Goal: Task Accomplishment & Management: Use online tool/utility

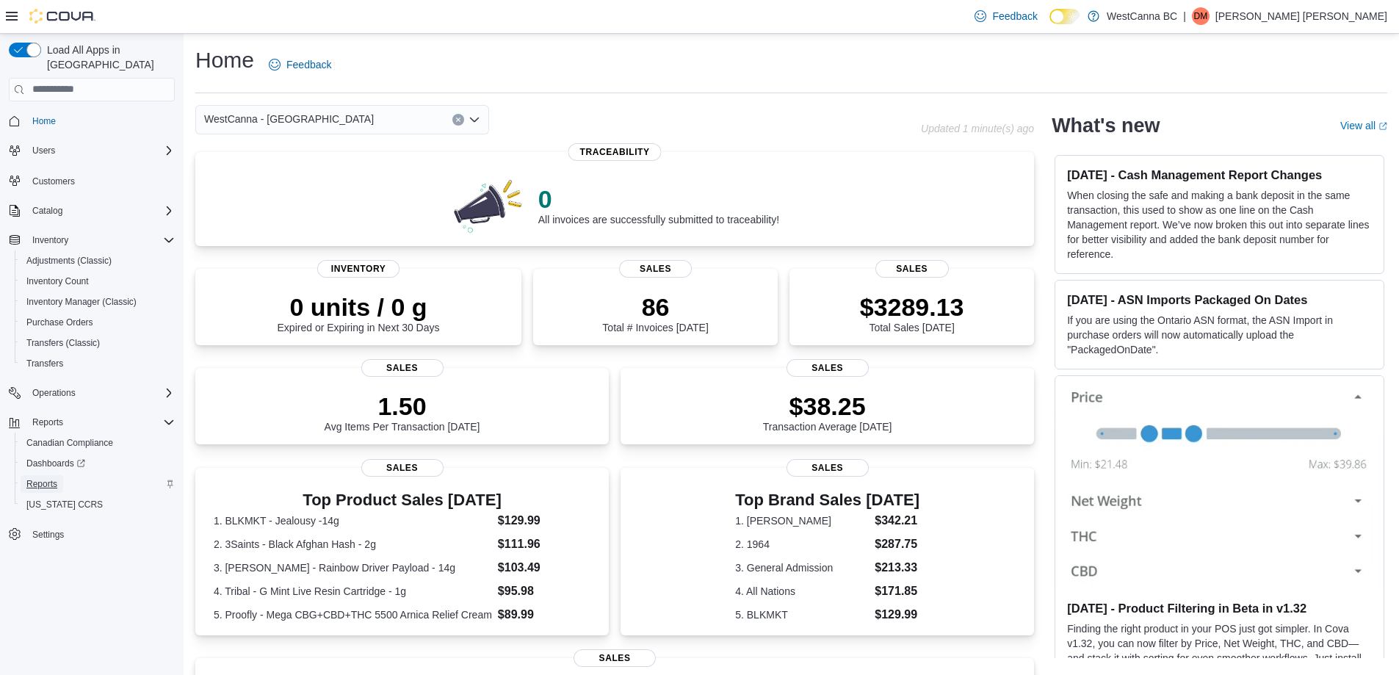
click at [50, 477] on span "Reports" at bounding box center [41, 484] width 31 height 18
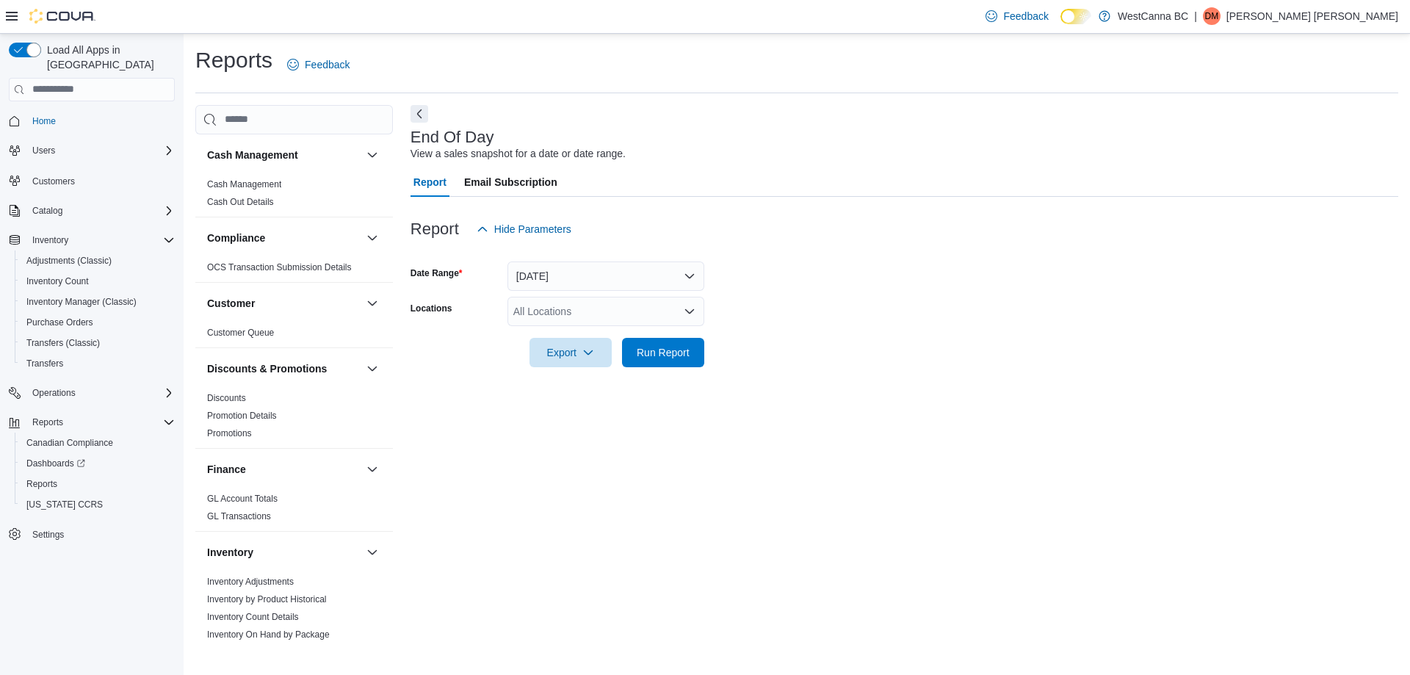
click at [604, 302] on div "All Locations" at bounding box center [606, 311] width 197 height 29
click at [607, 363] on span "WestCanna - [GEOGRAPHIC_DATA]" at bounding box center [624, 357] width 170 height 15
click at [573, 431] on div "End Of Day View a sales snapshot for a date or date range. Report Email Subscri…" at bounding box center [905, 372] width 988 height 535
click at [638, 310] on icon "Remove WestCanna - Broadway from selection in this group" at bounding box center [642, 310] width 9 height 9
click at [612, 380] on span "[PERSON_NAME]" at bounding box center [581, 379] width 84 height 15
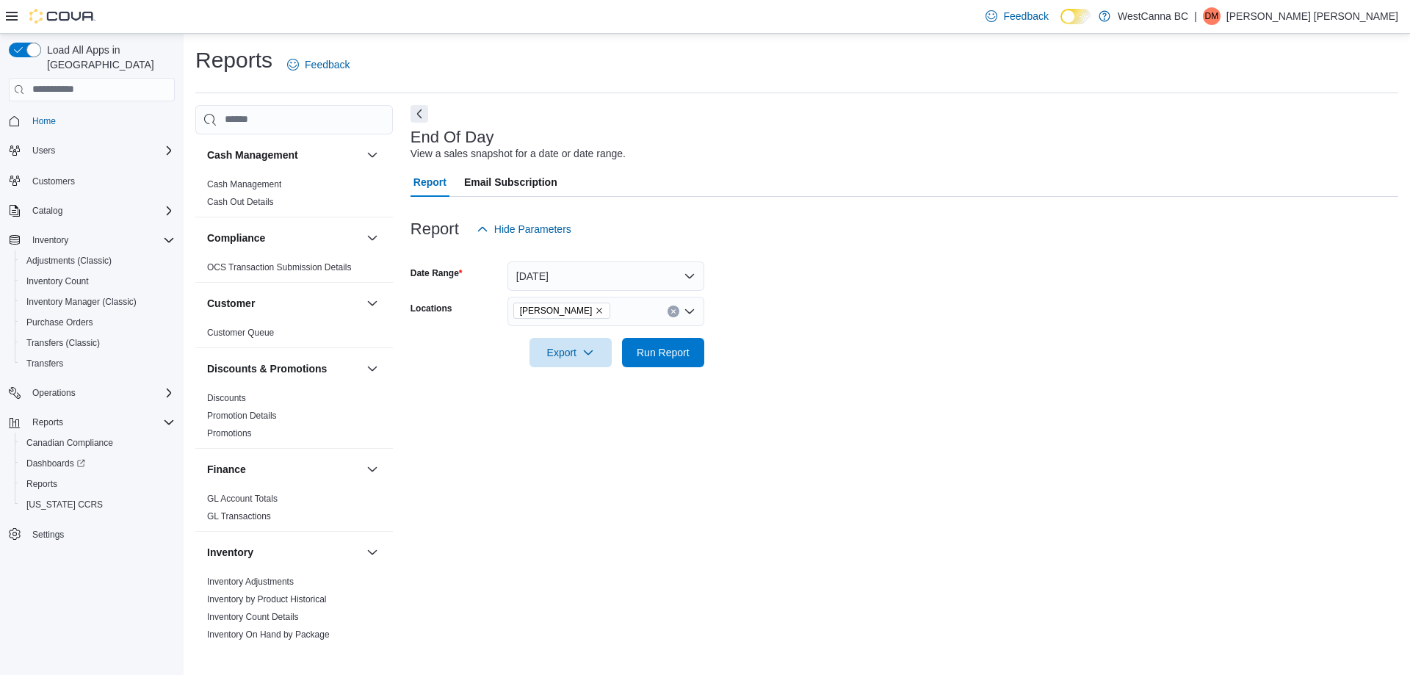
click at [641, 427] on div "End Of Day View a sales snapshot for a date or date range. Report Email Subscri…" at bounding box center [905, 372] width 988 height 535
click at [654, 364] on span "Run Report" at bounding box center [663, 351] width 65 height 29
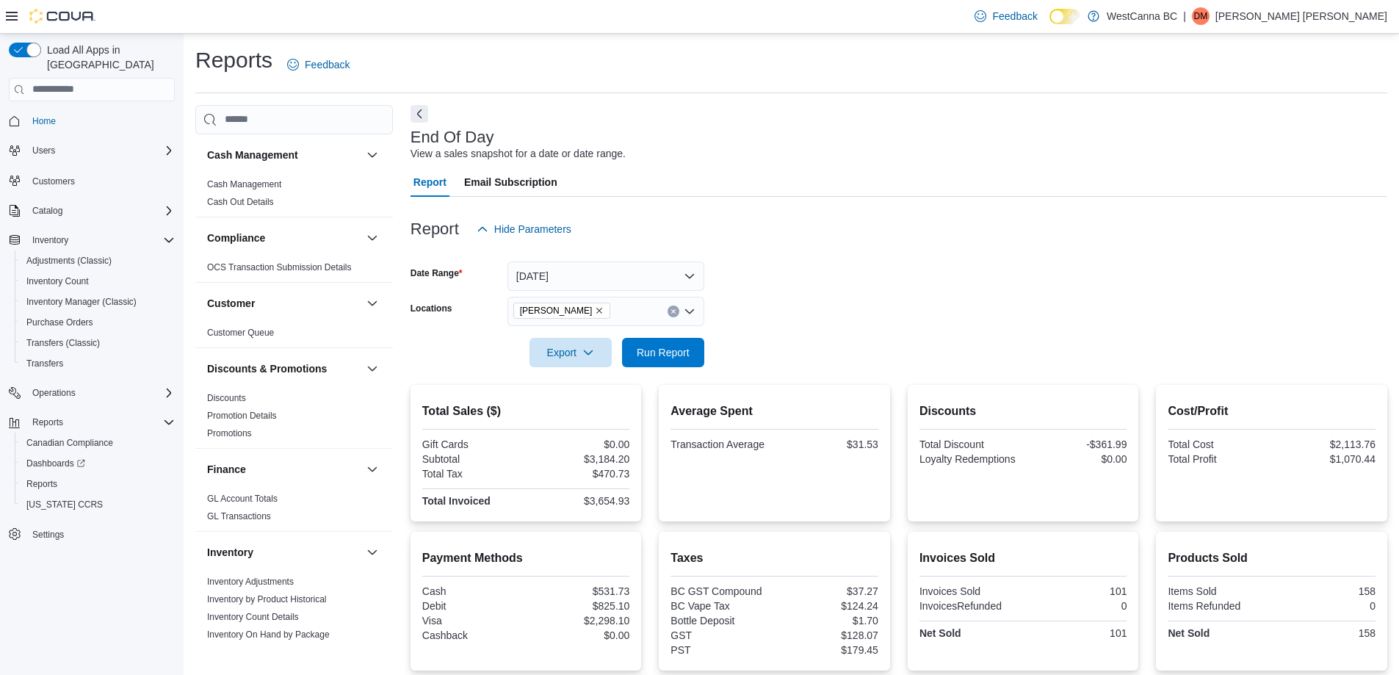
click at [604, 312] on icon "Remove WestCanna - Robson from selection in this group" at bounding box center [599, 310] width 9 height 9
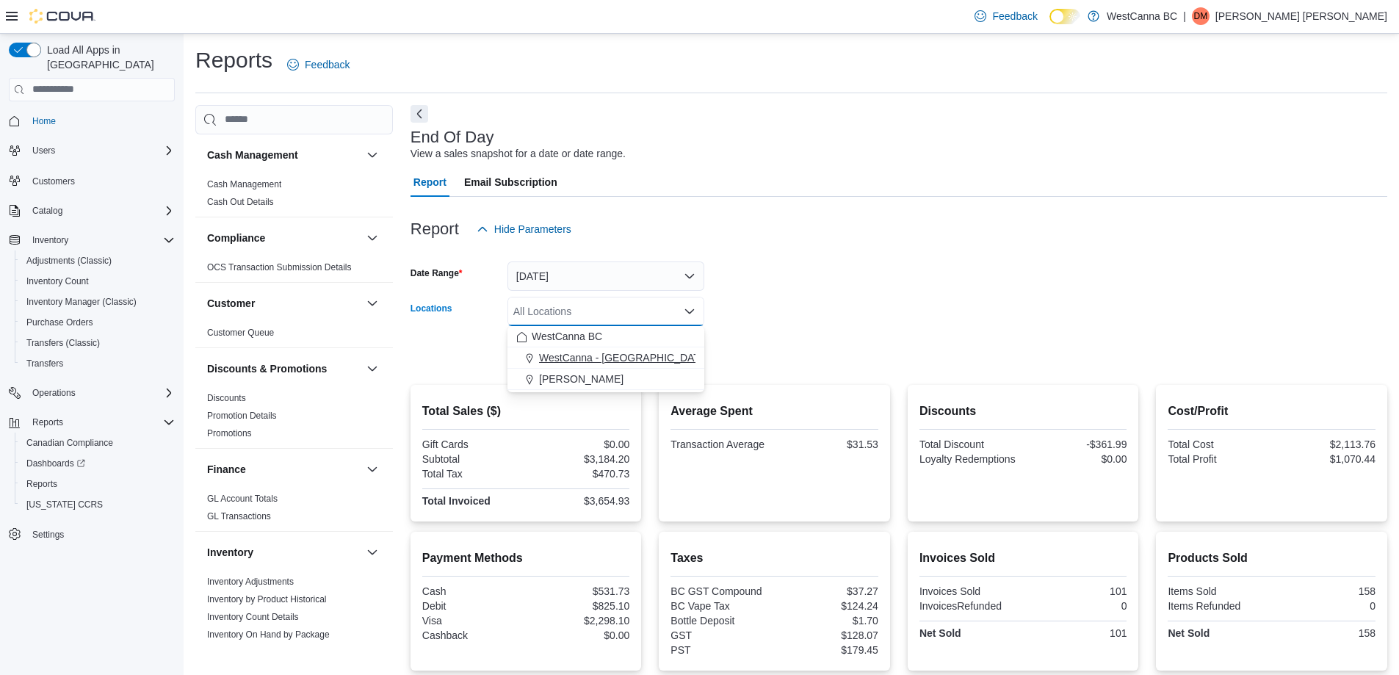
click at [626, 353] on span "WestCanna - [GEOGRAPHIC_DATA]" at bounding box center [624, 357] width 170 height 15
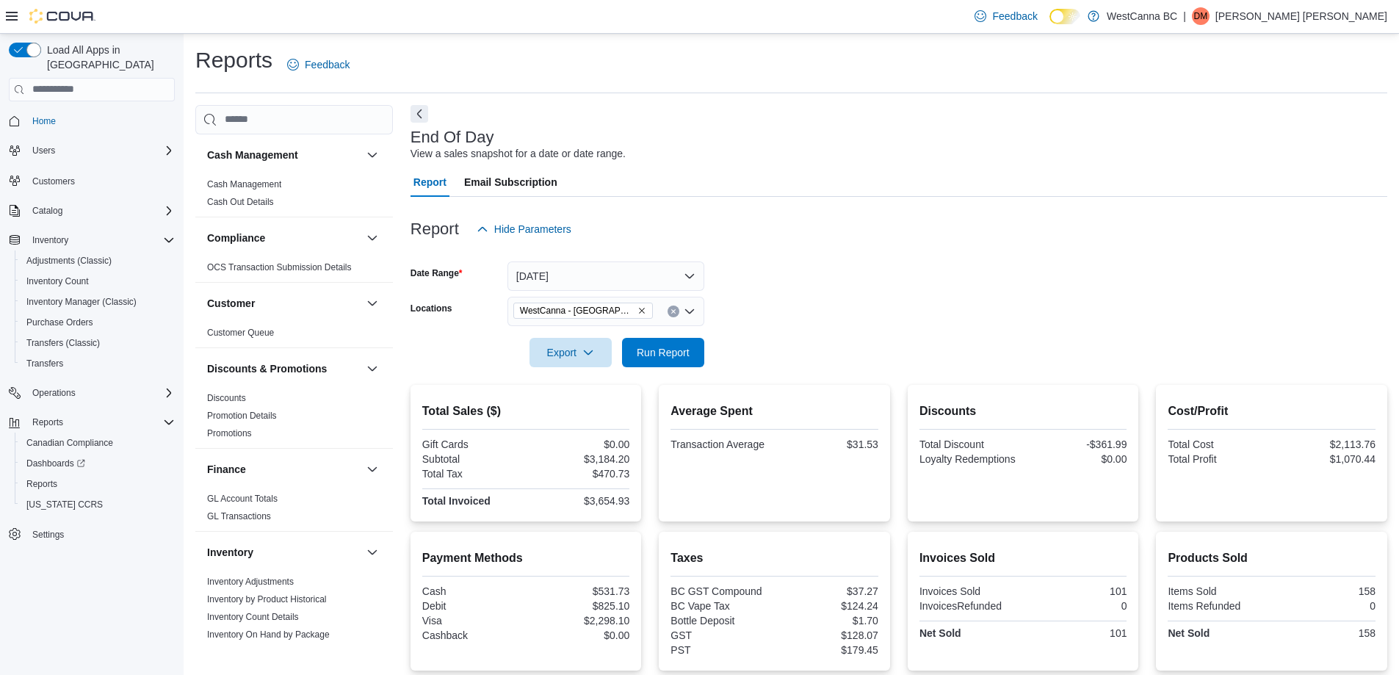
click at [751, 322] on form "Date Range [DATE] Locations [GEOGRAPHIC_DATA] - [GEOGRAPHIC_DATA] Export Run Re…" at bounding box center [899, 305] width 977 height 123
drag, startPoint x: 751, startPoint y: 322, endPoint x: 722, endPoint y: 348, distance: 39.0
click at [722, 348] on form "Date Range [DATE] Locations [GEOGRAPHIC_DATA] - [GEOGRAPHIC_DATA] Export Run Re…" at bounding box center [899, 305] width 977 height 123
click at [675, 348] on span "Run Report" at bounding box center [663, 351] width 53 height 15
click at [638, 309] on icon "Remove WestCanna - Broadway from selection in this group" at bounding box center [642, 310] width 9 height 9
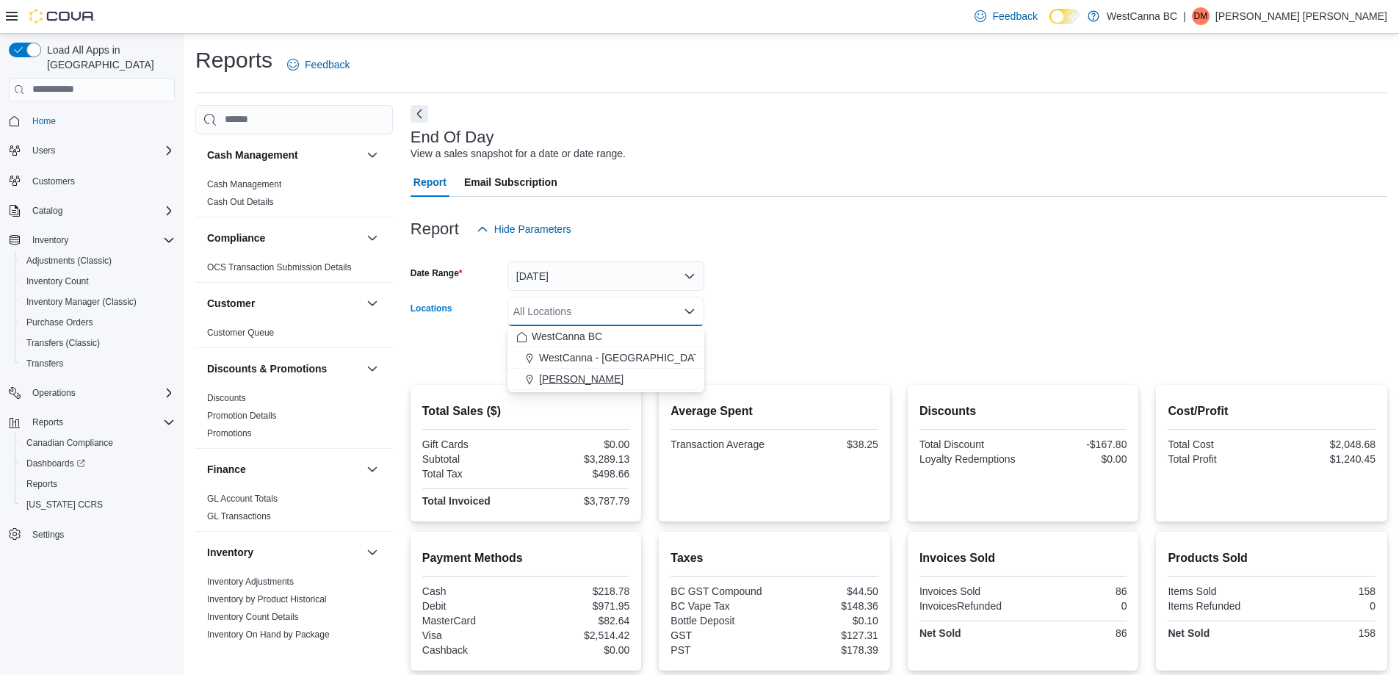
click at [620, 381] on span "[PERSON_NAME]" at bounding box center [581, 379] width 84 height 15
click at [824, 342] on form "Date Range [DATE] Locations [GEOGRAPHIC_DATA] - [PERSON_NAME] Combo box. Select…" at bounding box center [899, 305] width 977 height 123
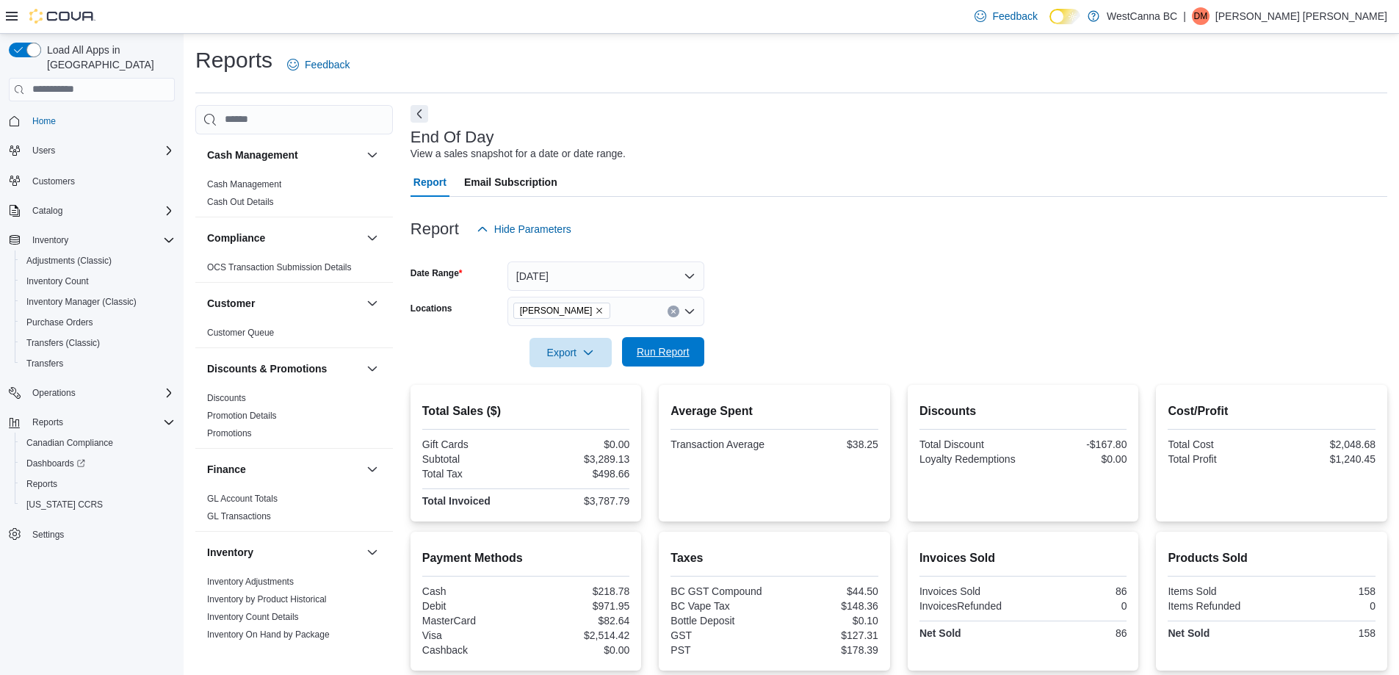
click at [667, 356] on span "Run Report" at bounding box center [663, 351] width 53 height 15
click at [604, 311] on icon "Remove WestCanna - Robson from selection in this group" at bounding box center [599, 310] width 9 height 9
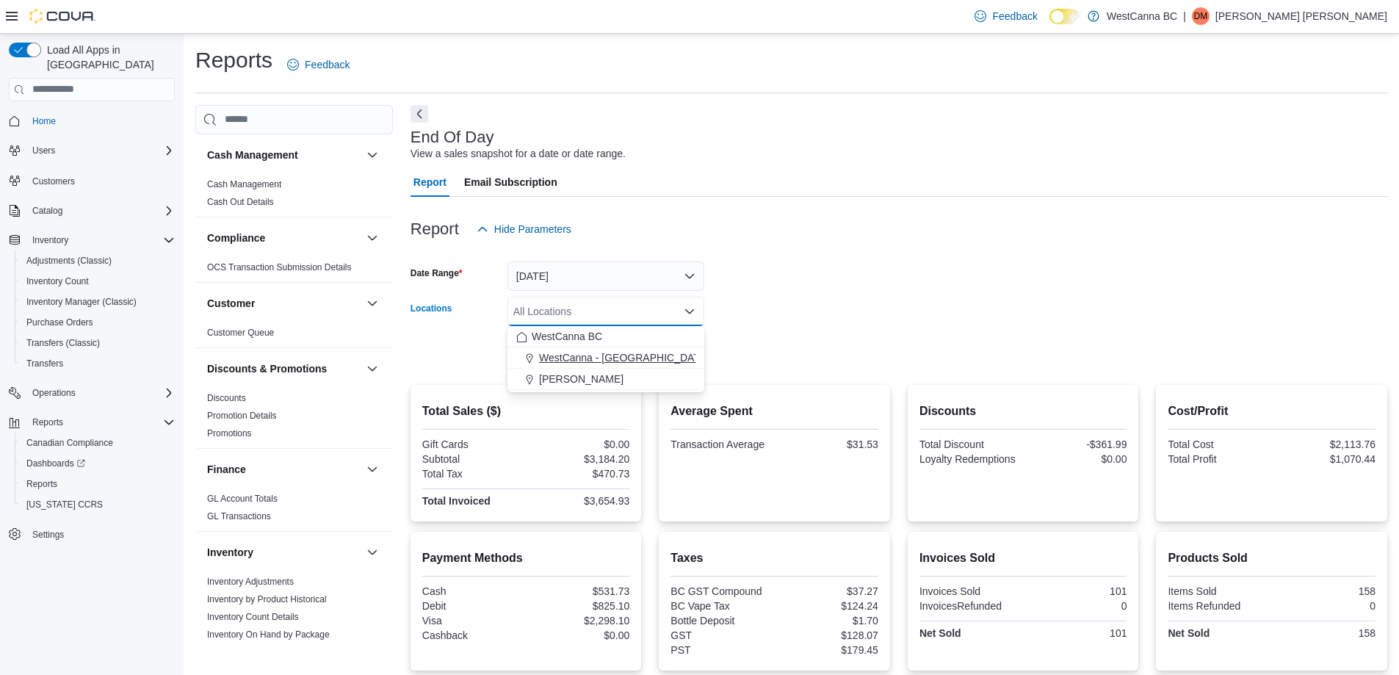
click at [627, 364] on span "WestCanna - [GEOGRAPHIC_DATA]" at bounding box center [624, 357] width 170 height 15
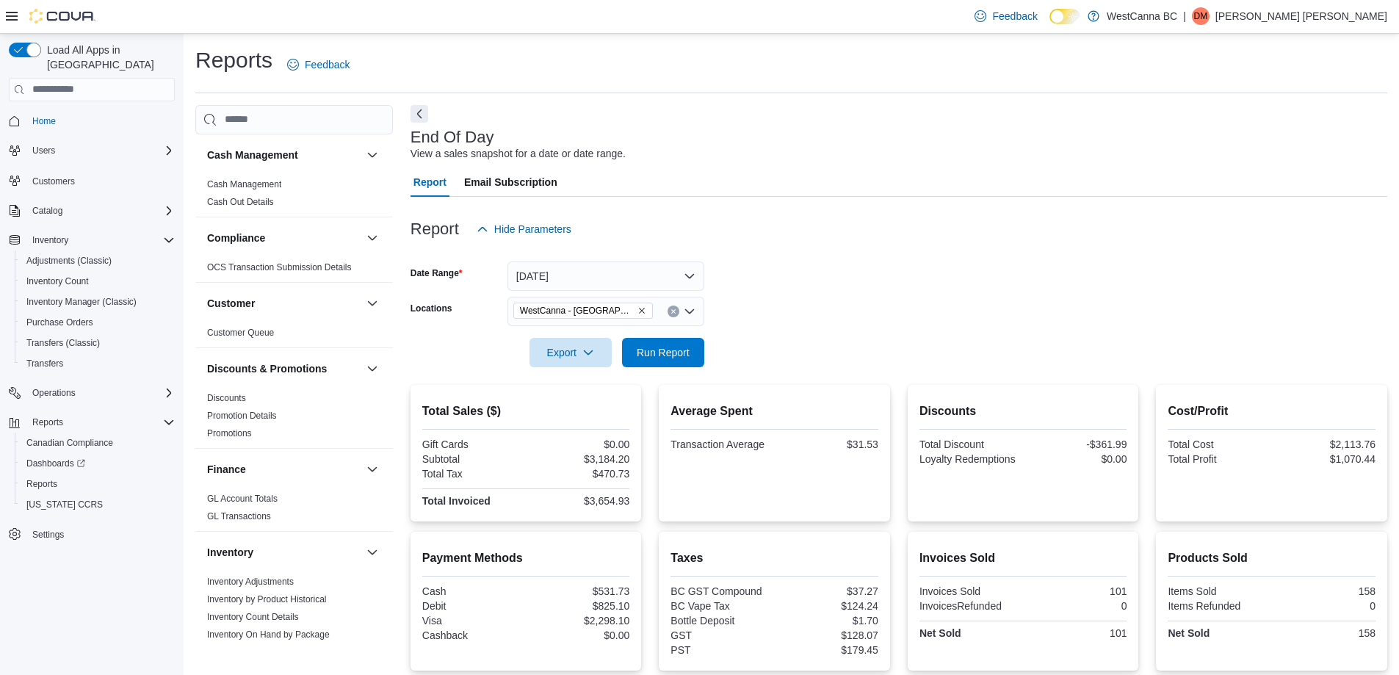
click at [836, 327] on div at bounding box center [899, 332] width 977 height 12
click at [625, 350] on button "Run Report" at bounding box center [663, 351] width 82 height 29
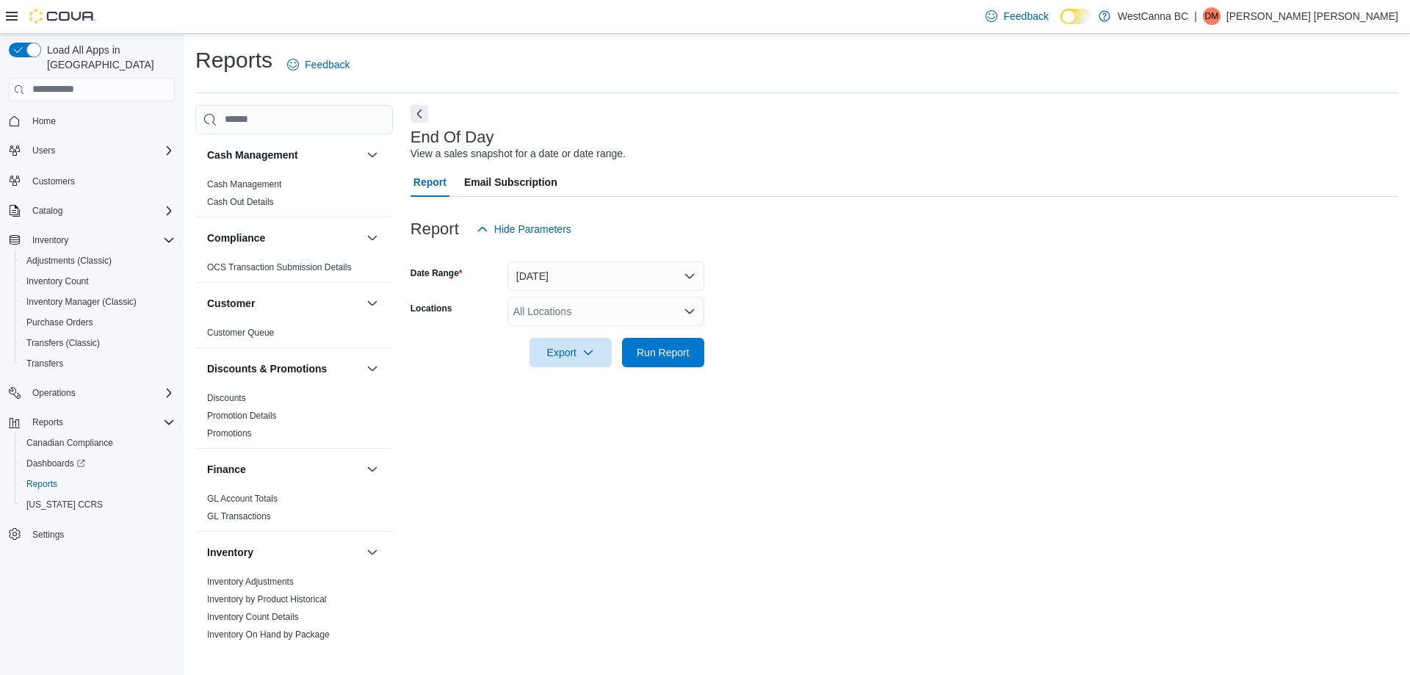
click at [544, 313] on div "All Locations" at bounding box center [606, 311] width 197 height 29
click at [614, 380] on span "[PERSON_NAME]" at bounding box center [581, 379] width 84 height 15
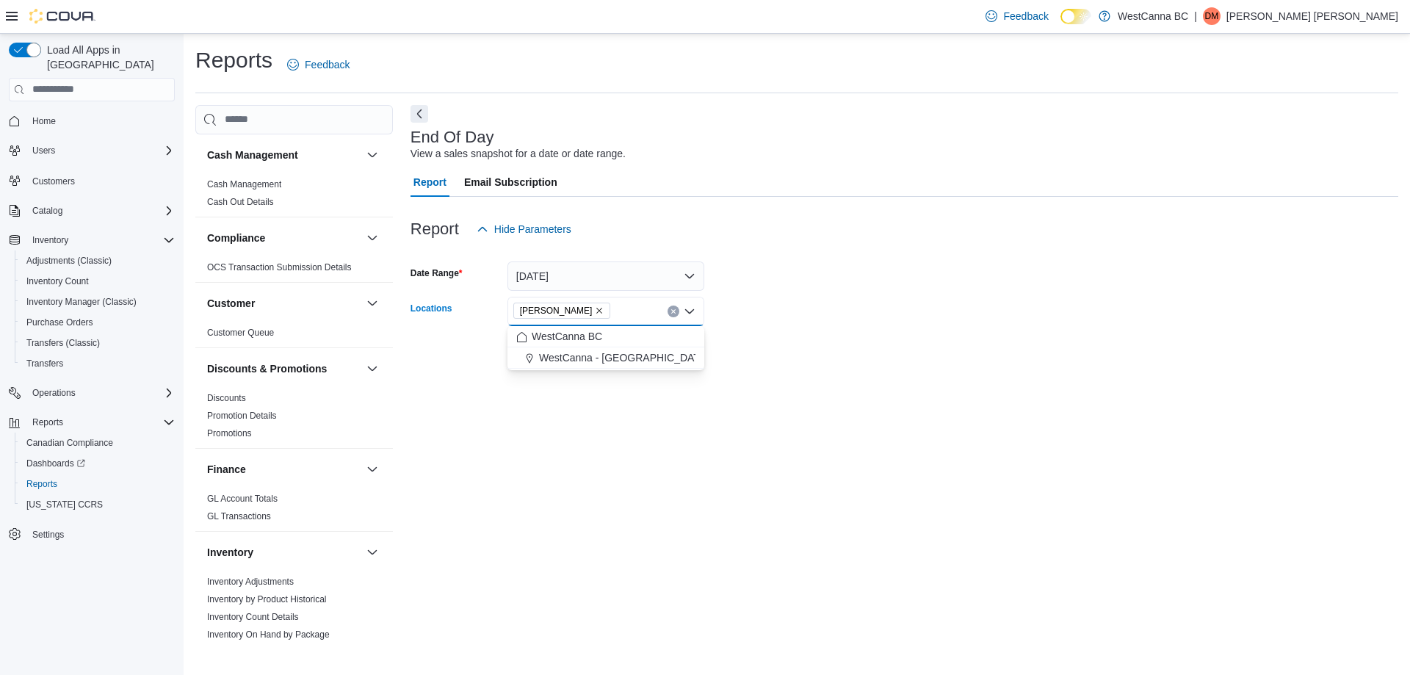
click at [821, 379] on div at bounding box center [905, 376] width 988 height 18
click at [656, 345] on span "Run Report" at bounding box center [663, 351] width 53 height 15
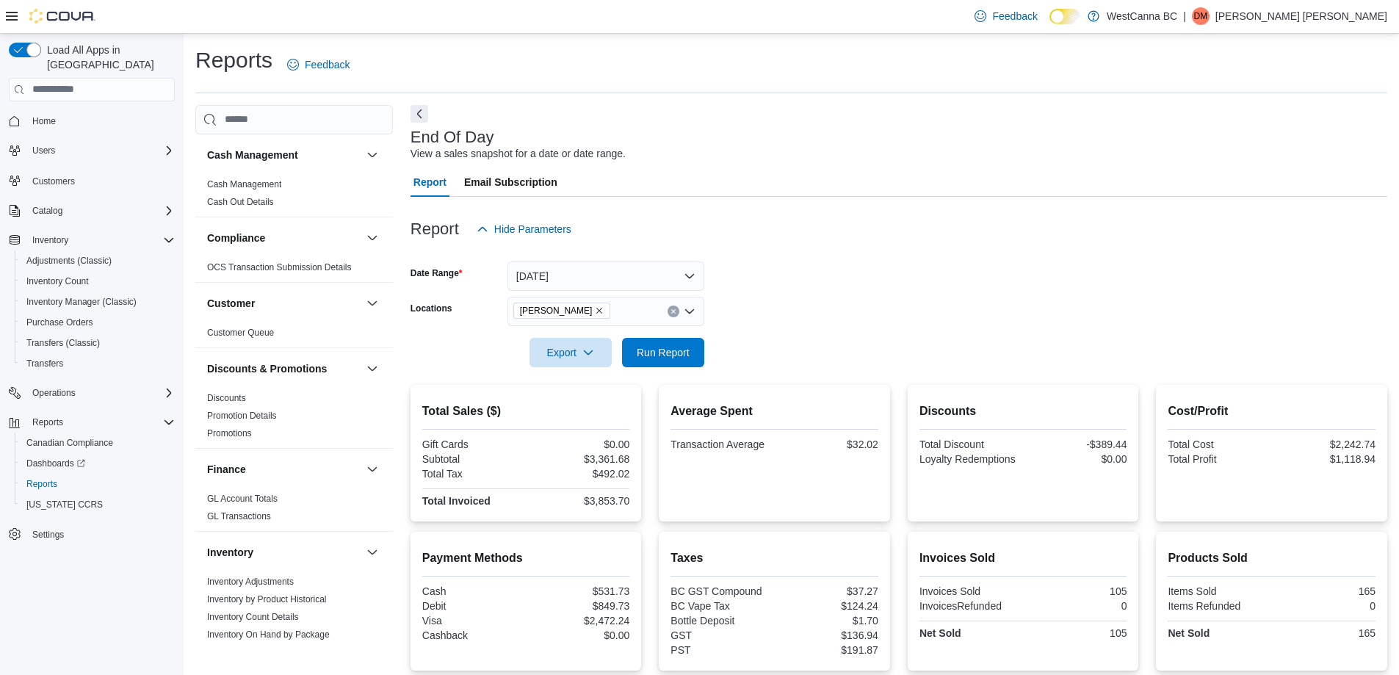
click at [604, 307] on icon "Remove WestCanna - Robson from selection in this group" at bounding box center [599, 310] width 9 height 9
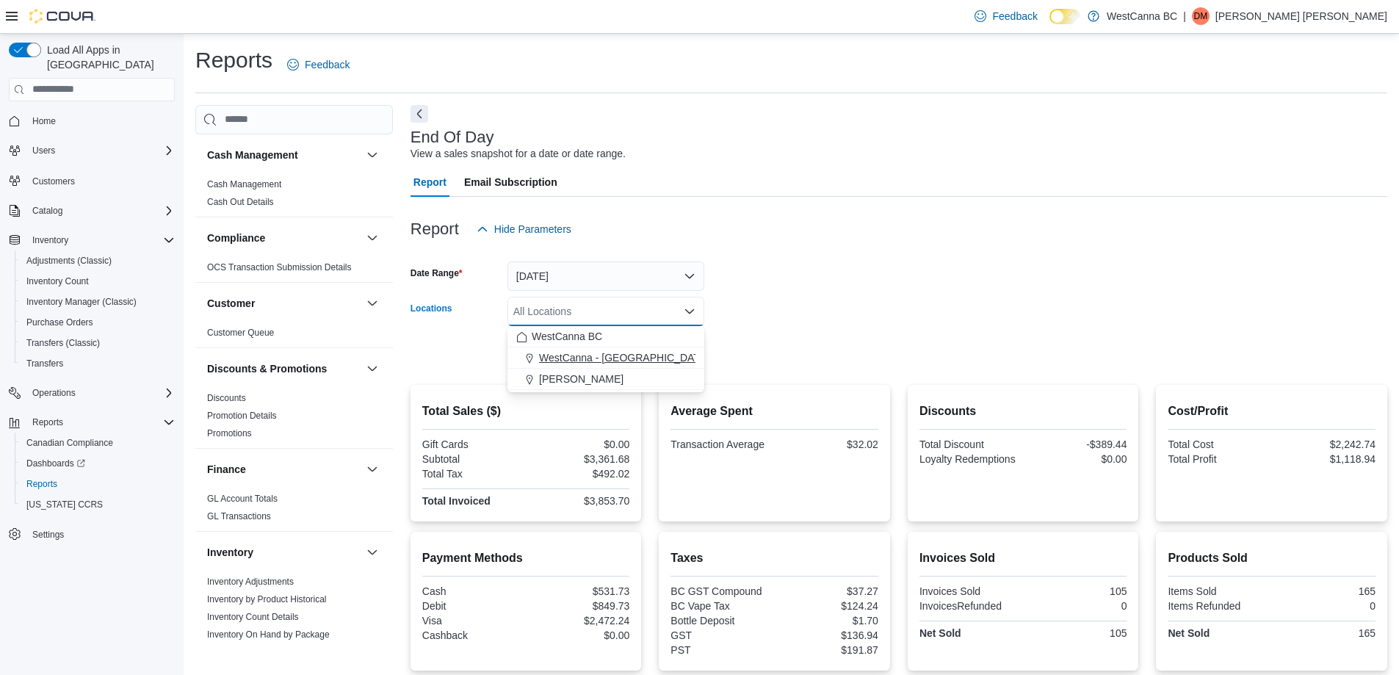
click at [618, 350] on button "WestCanna - [GEOGRAPHIC_DATA]" at bounding box center [606, 357] width 197 height 21
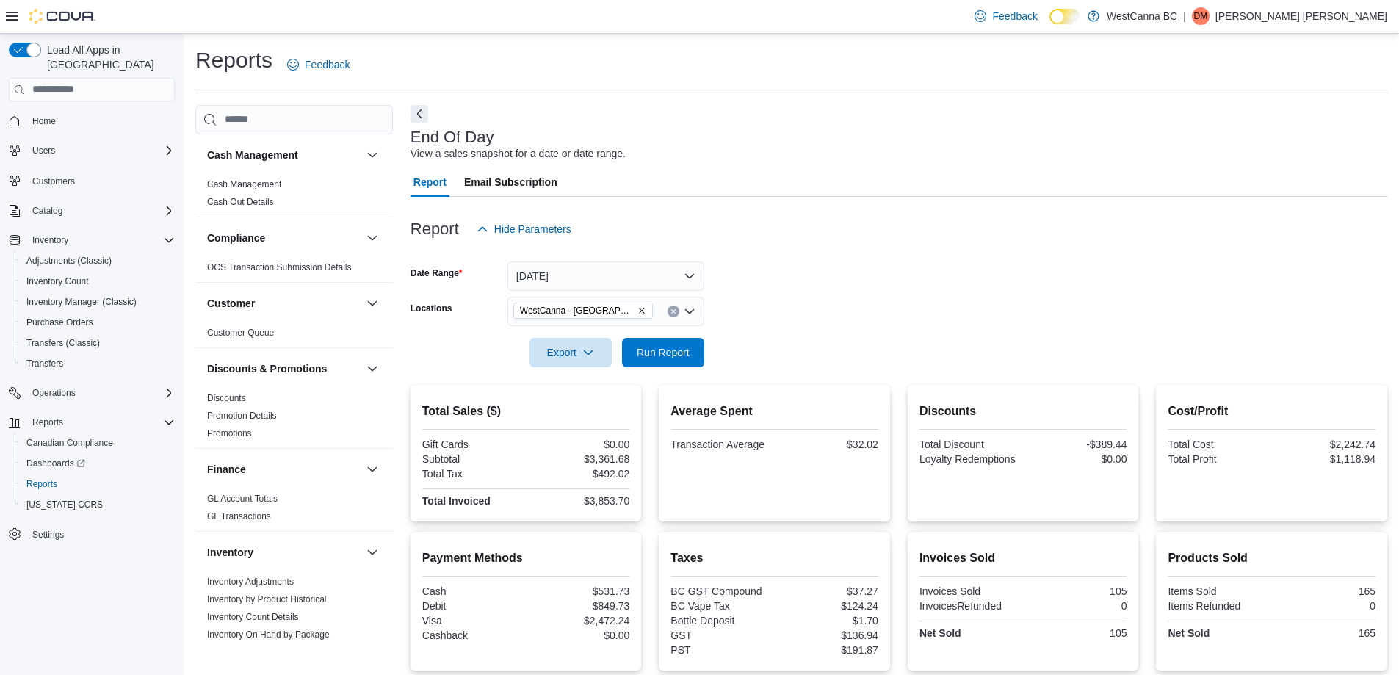
click at [765, 311] on form "Date Range [DATE] Locations [GEOGRAPHIC_DATA] - [GEOGRAPHIC_DATA] Export Run Re…" at bounding box center [899, 305] width 977 height 123
click at [665, 353] on span "Run Report" at bounding box center [663, 351] width 53 height 15
click at [638, 312] on icon "Remove WestCanna - Broadway from selection in this group" at bounding box center [642, 310] width 9 height 9
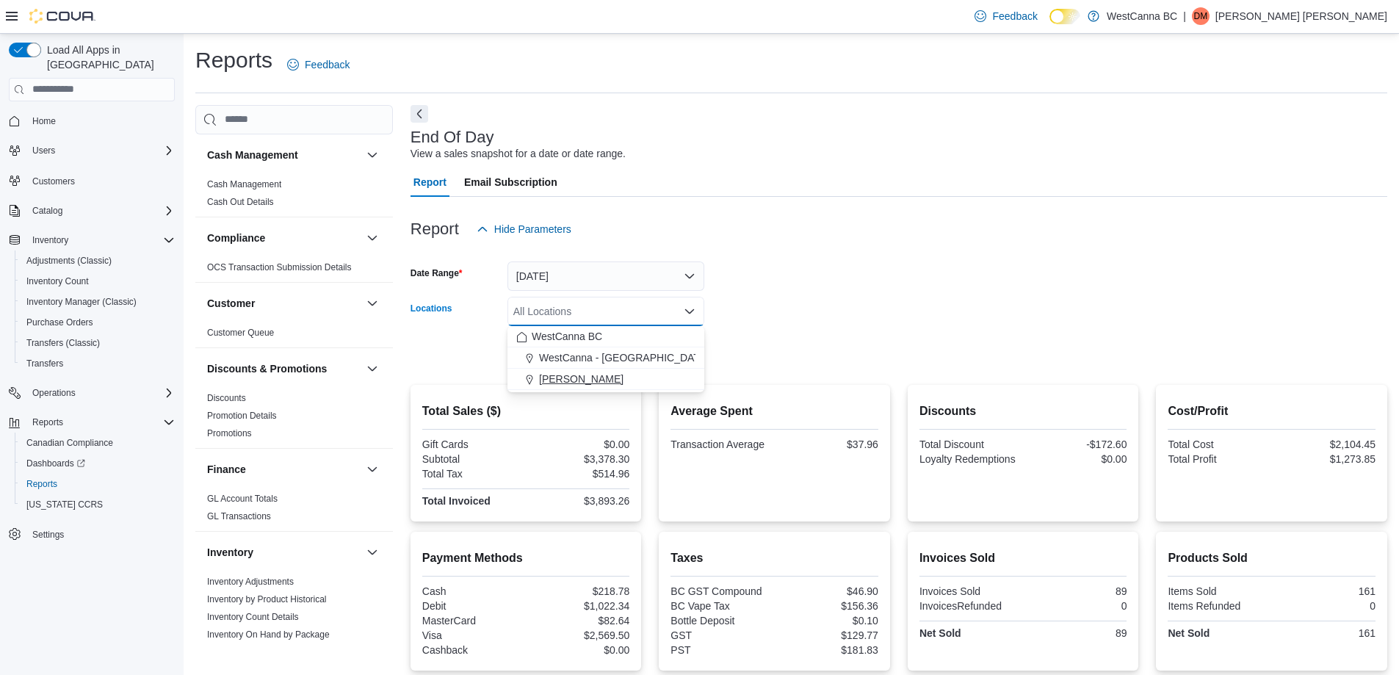
click at [610, 386] on button "[PERSON_NAME]" at bounding box center [606, 379] width 197 height 21
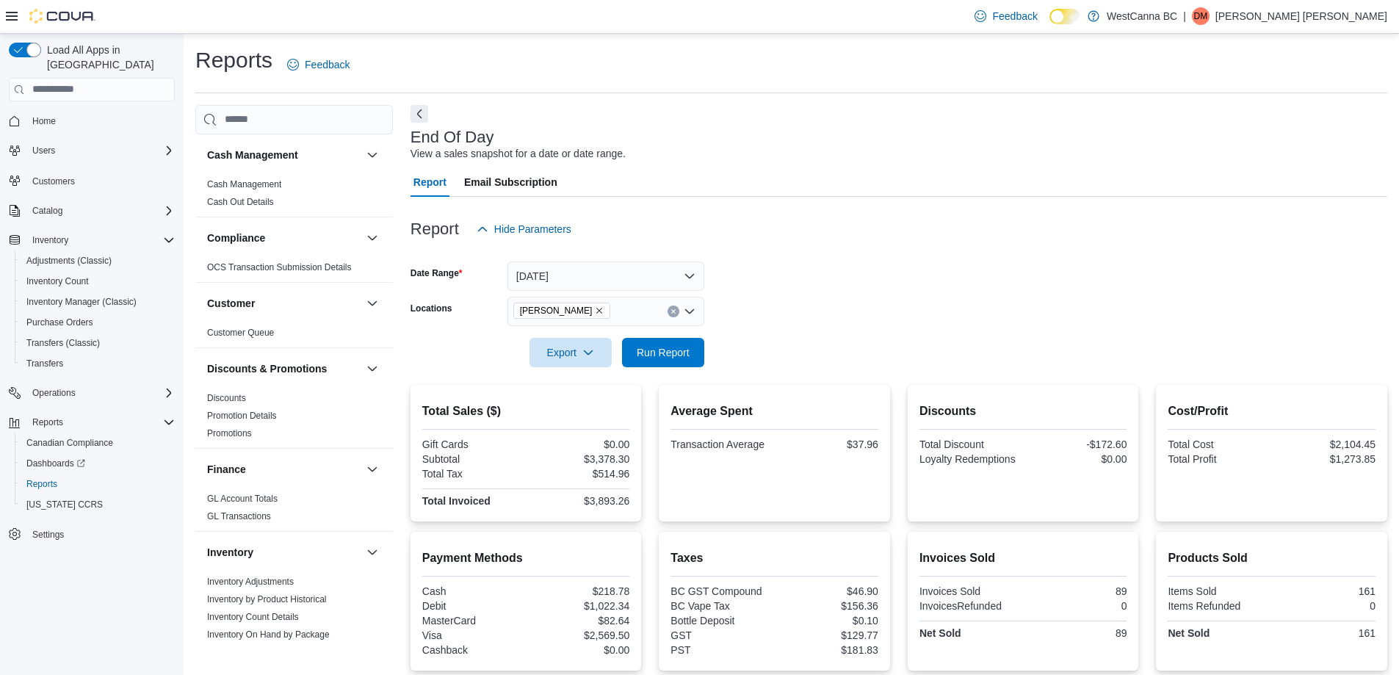
click at [735, 352] on form "Date Range Today Locations WestCanna - Robson Export Run Report" at bounding box center [899, 305] width 977 height 123
click at [639, 348] on span "Run Report" at bounding box center [663, 351] width 53 height 15
drag, startPoint x: 864, startPoint y: 447, endPoint x: 882, endPoint y: 450, distance: 18.5
click at [879, 450] on div "Transaction Average $31.77" at bounding box center [775, 446] width 208 height 15
click at [604, 312] on icon "Remove WestCanna - Robson from selection in this group" at bounding box center [599, 310] width 9 height 9
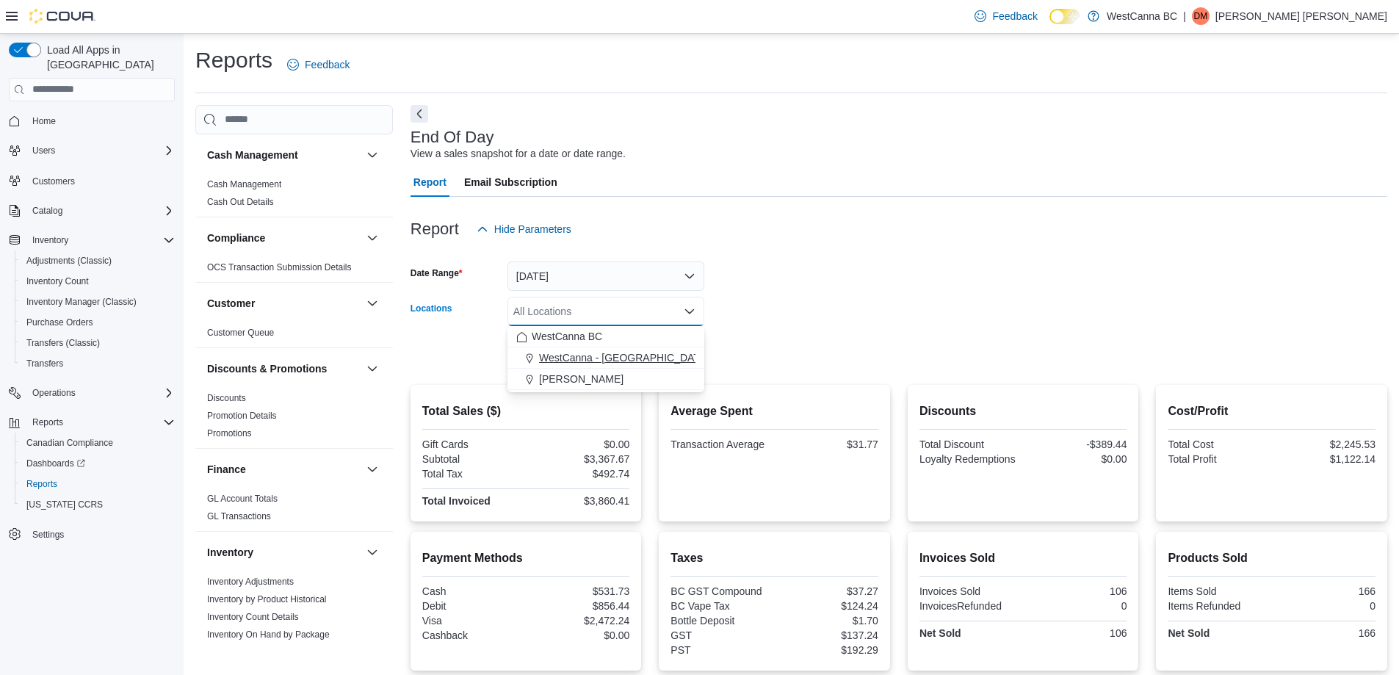
click at [608, 360] on span "WestCanna - [GEOGRAPHIC_DATA]" at bounding box center [624, 357] width 170 height 15
click at [764, 268] on form "Date Range Today Locations WestCanna - Broadway Combo box. Selected. WestCanna …" at bounding box center [899, 305] width 977 height 123
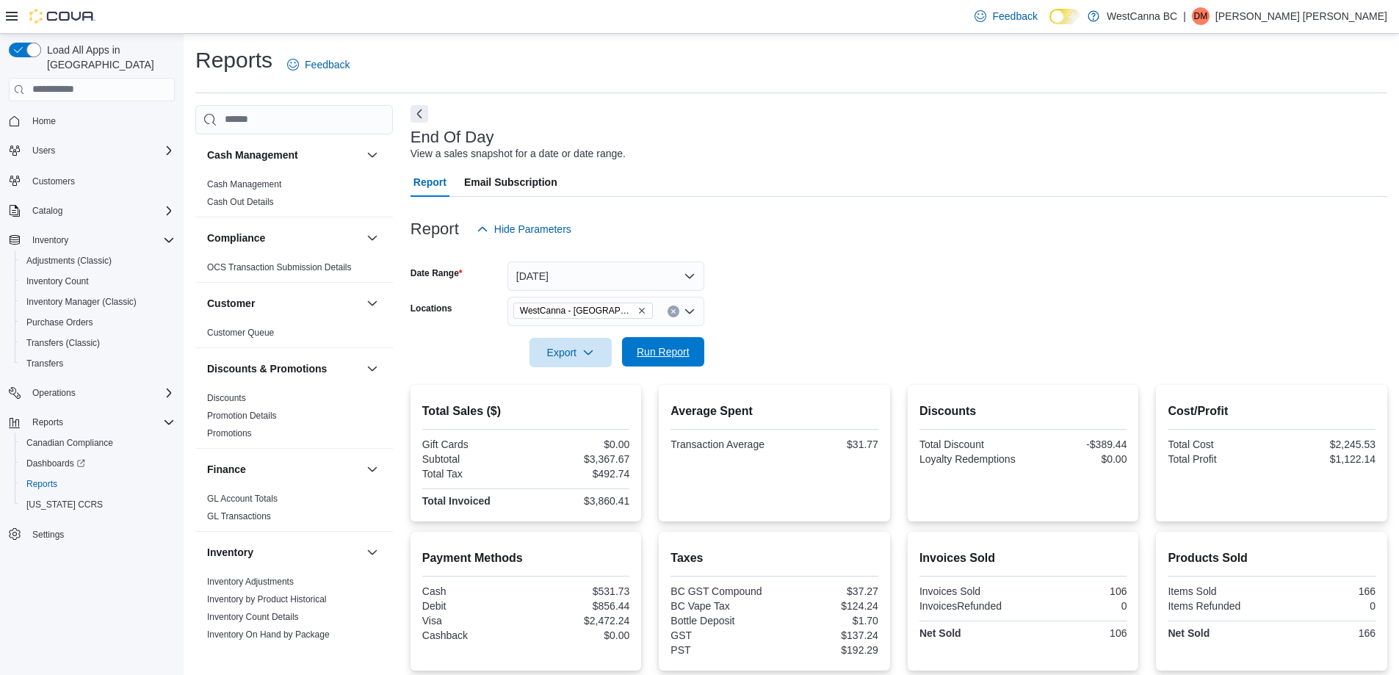
click at [669, 357] on span "Run Report" at bounding box center [663, 351] width 53 height 15
click at [650, 353] on span "Run Report" at bounding box center [663, 351] width 53 height 15
drag, startPoint x: 590, startPoint y: 505, endPoint x: 641, endPoint y: 497, distance: 52.0
click at [641, 497] on div "Total Sales ($) Gift Cards $0.00 Subtotal $3,592.21 Total Tax $544.66 Total Inv…" at bounding box center [526, 453] width 231 height 137
click at [724, 322] on form "Date Range [DATE] Locations [GEOGRAPHIC_DATA] - [GEOGRAPHIC_DATA] Export Run Re…" at bounding box center [899, 305] width 977 height 123
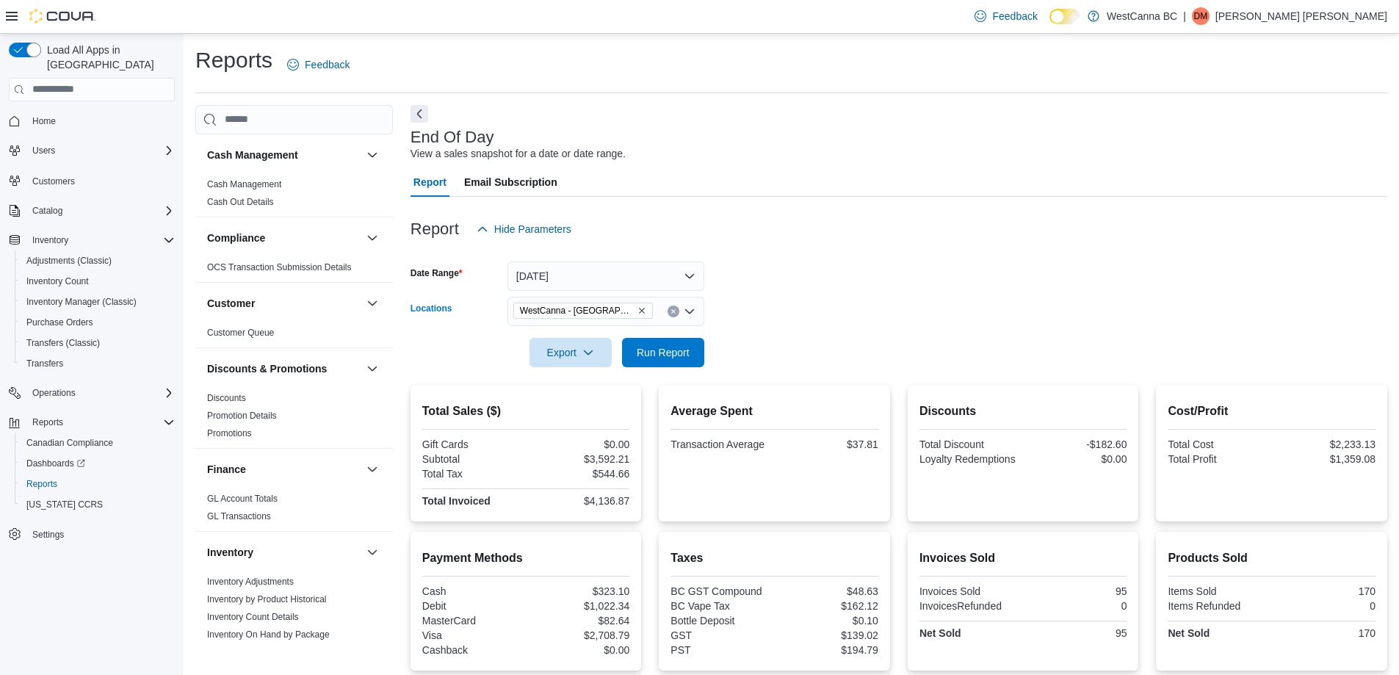
click at [638, 309] on icon "Remove WestCanna - Broadway from selection in this group" at bounding box center [642, 310] width 9 height 9
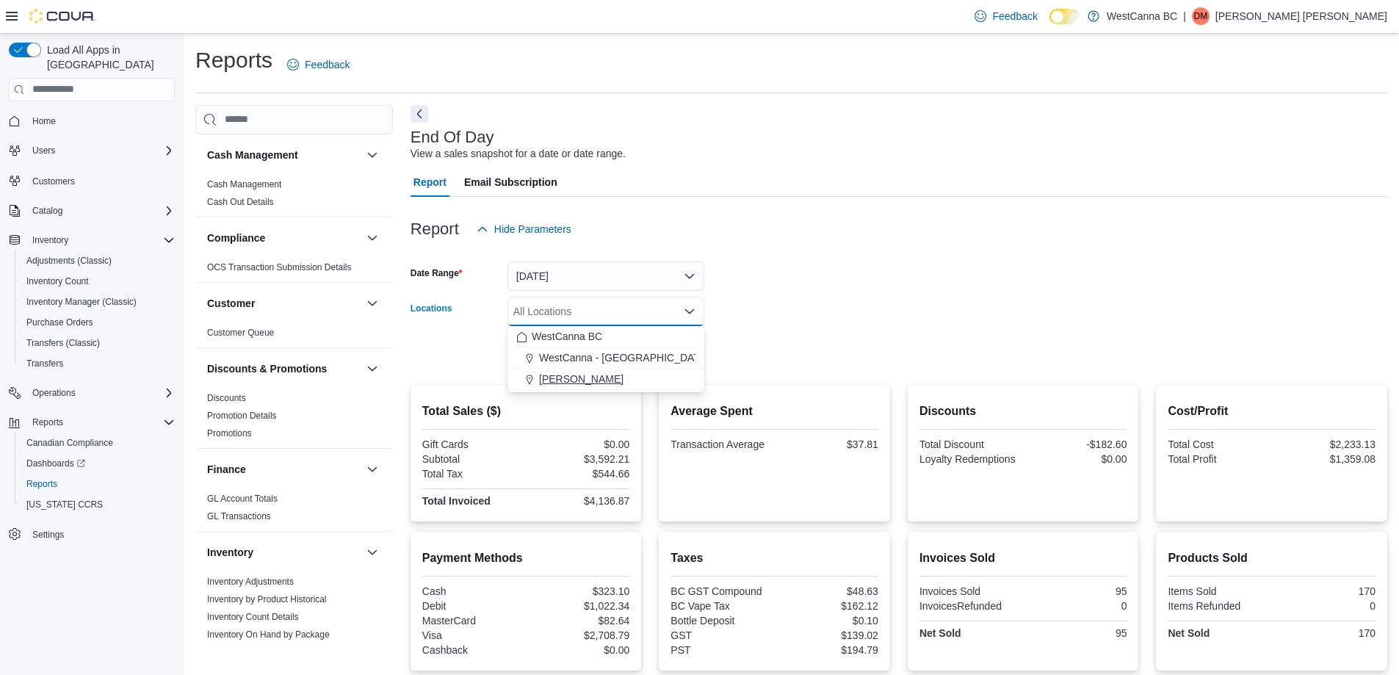
click at [623, 383] on span "[PERSON_NAME]" at bounding box center [581, 379] width 84 height 15
click at [782, 326] on div at bounding box center [899, 332] width 977 height 12
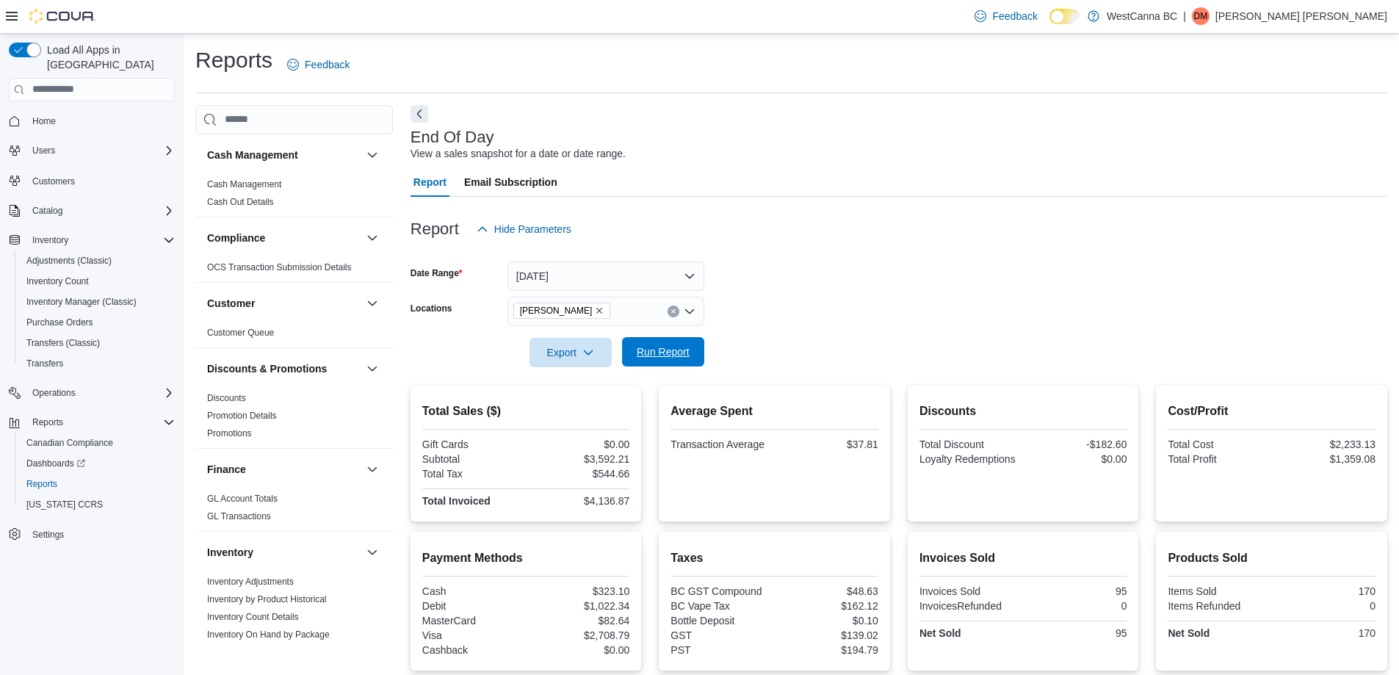
click at [672, 350] on span "Run Report" at bounding box center [663, 351] width 53 height 15
drag, startPoint x: 749, startPoint y: 289, endPoint x: 714, endPoint y: 370, distance: 88.2
click at [749, 291] on form "Date Range Today Locations WestCanna - Robson Export Run Report" at bounding box center [899, 305] width 977 height 123
click at [685, 357] on span "Run Report" at bounding box center [663, 351] width 53 height 15
click at [671, 313] on icon "Clear input" at bounding box center [674, 312] width 6 height 6
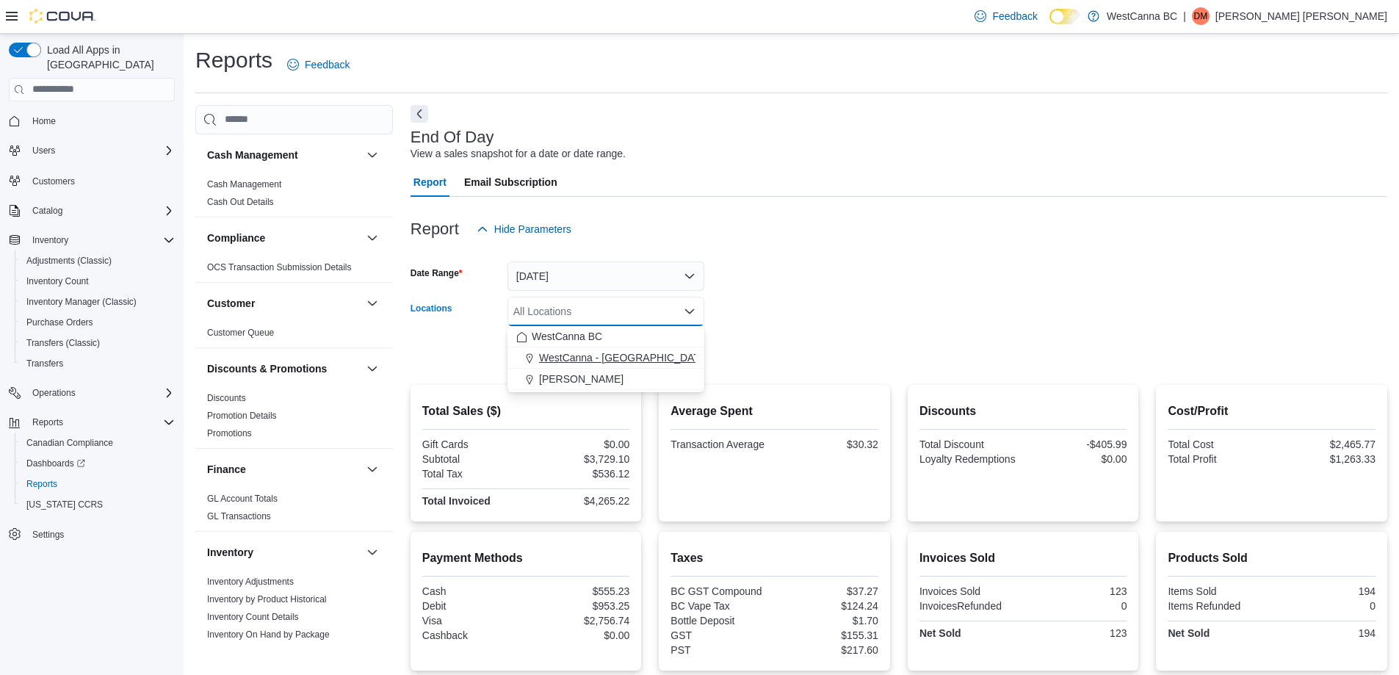
click at [652, 356] on div "WestCanna - [GEOGRAPHIC_DATA]" at bounding box center [605, 357] width 179 height 15
click at [775, 283] on form "Date Range Today Locations WestCanna - Broadway Combo box. Selected. WestCanna …" at bounding box center [899, 305] width 977 height 123
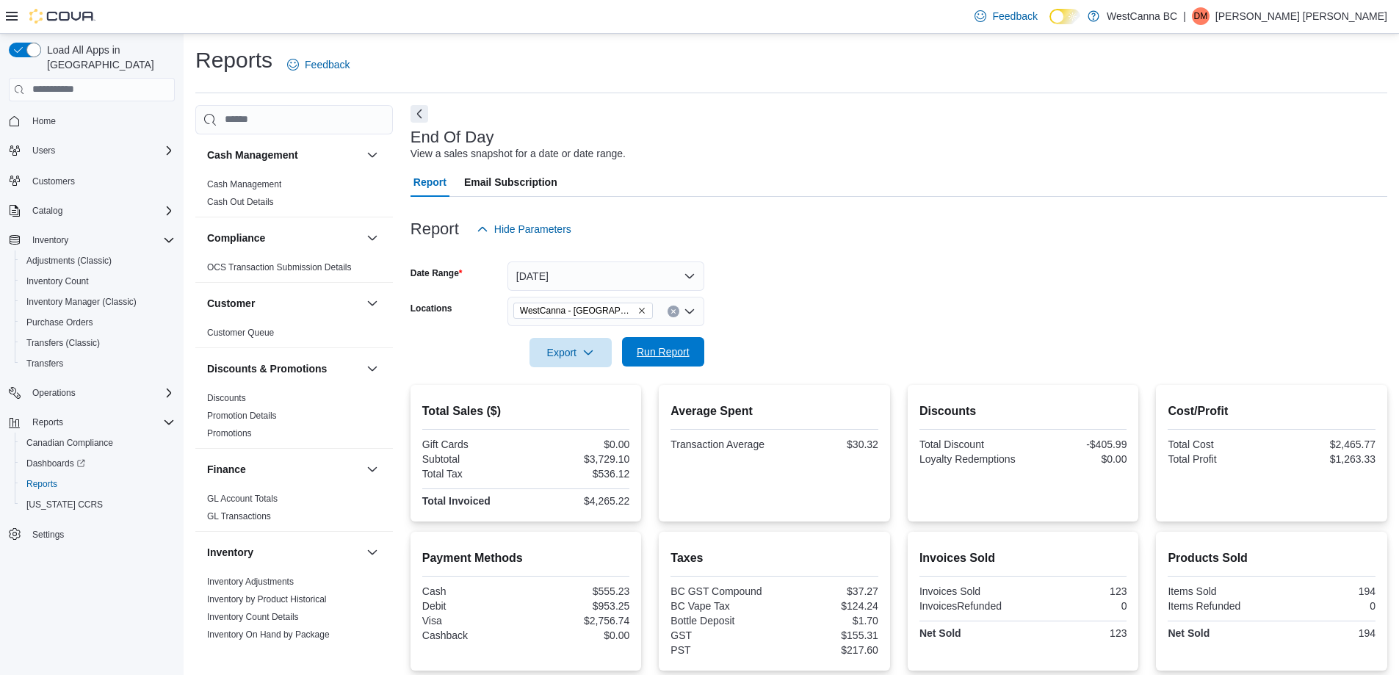
click at [646, 347] on span "Run Report" at bounding box center [663, 351] width 53 height 15
